Goal: Find specific page/section: Find specific page/section

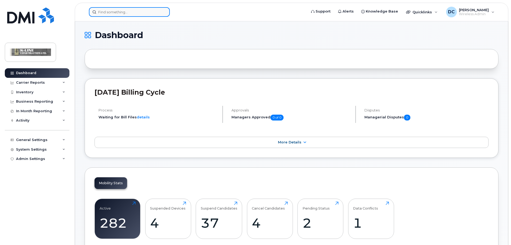
click at [129, 12] on input at bounding box center [129, 12] width 81 height 10
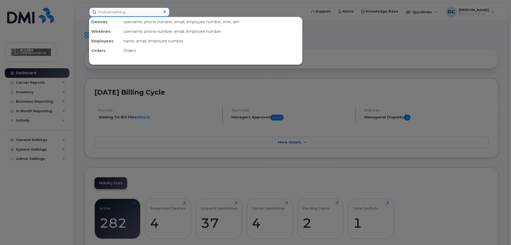
click at [105, 14] on input at bounding box center [129, 12] width 81 height 10
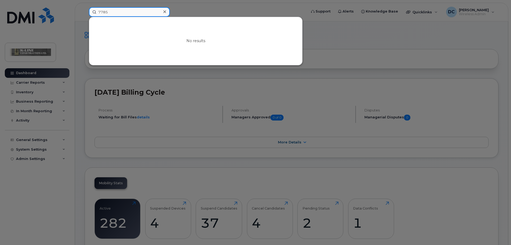
drag, startPoint x: 116, startPoint y: 11, endPoint x: 74, endPoint y: 13, distance: 41.4
click at [85, 13] on div "7785 No results" at bounding box center [196, 12] width 223 height 10
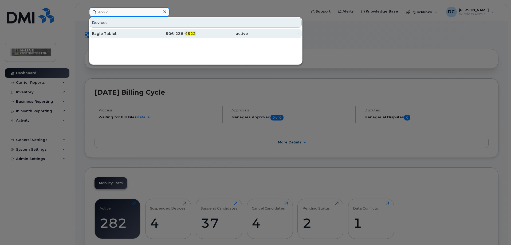
type input "4522"
click at [128, 34] on div "Eagle Tablet" at bounding box center [118, 33] width 52 height 5
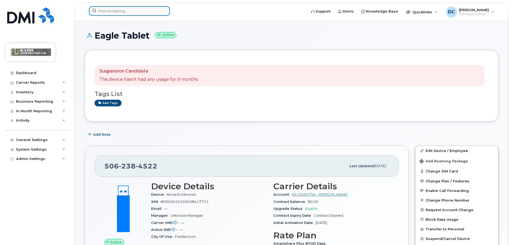
click at [113, 11] on input at bounding box center [129, 11] width 81 height 10
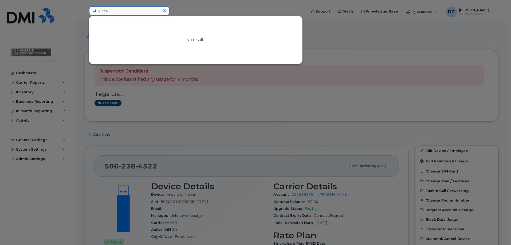
click at [112, 10] on input "7734" at bounding box center [129, 11] width 81 height 10
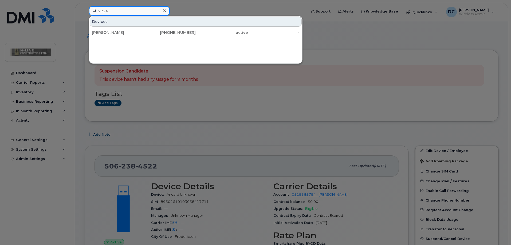
drag, startPoint x: 109, startPoint y: 10, endPoint x: 78, endPoint y: 9, distance: 30.7
click at [85, 11] on div "7724 Devices Cecil Pothier 902-401-8131 active -" at bounding box center [196, 12] width 223 height 12
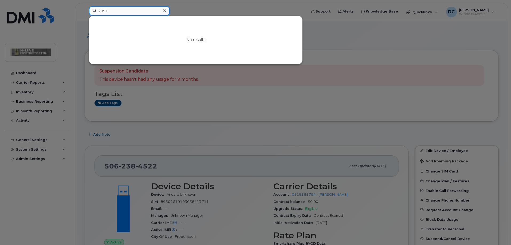
click at [118, 13] on input "2991" at bounding box center [129, 11] width 81 height 10
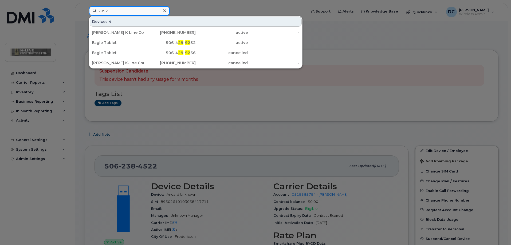
click at [117, 11] on input "2992" at bounding box center [129, 11] width 81 height 10
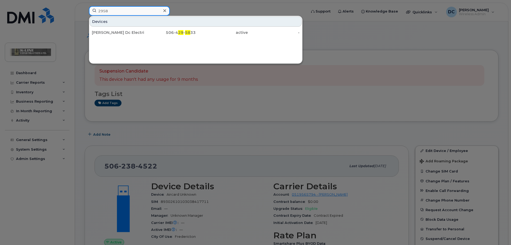
type input "2958"
click at [339, 45] on div at bounding box center [255, 122] width 511 height 245
